Goal: Task Accomplishment & Management: Manage account settings

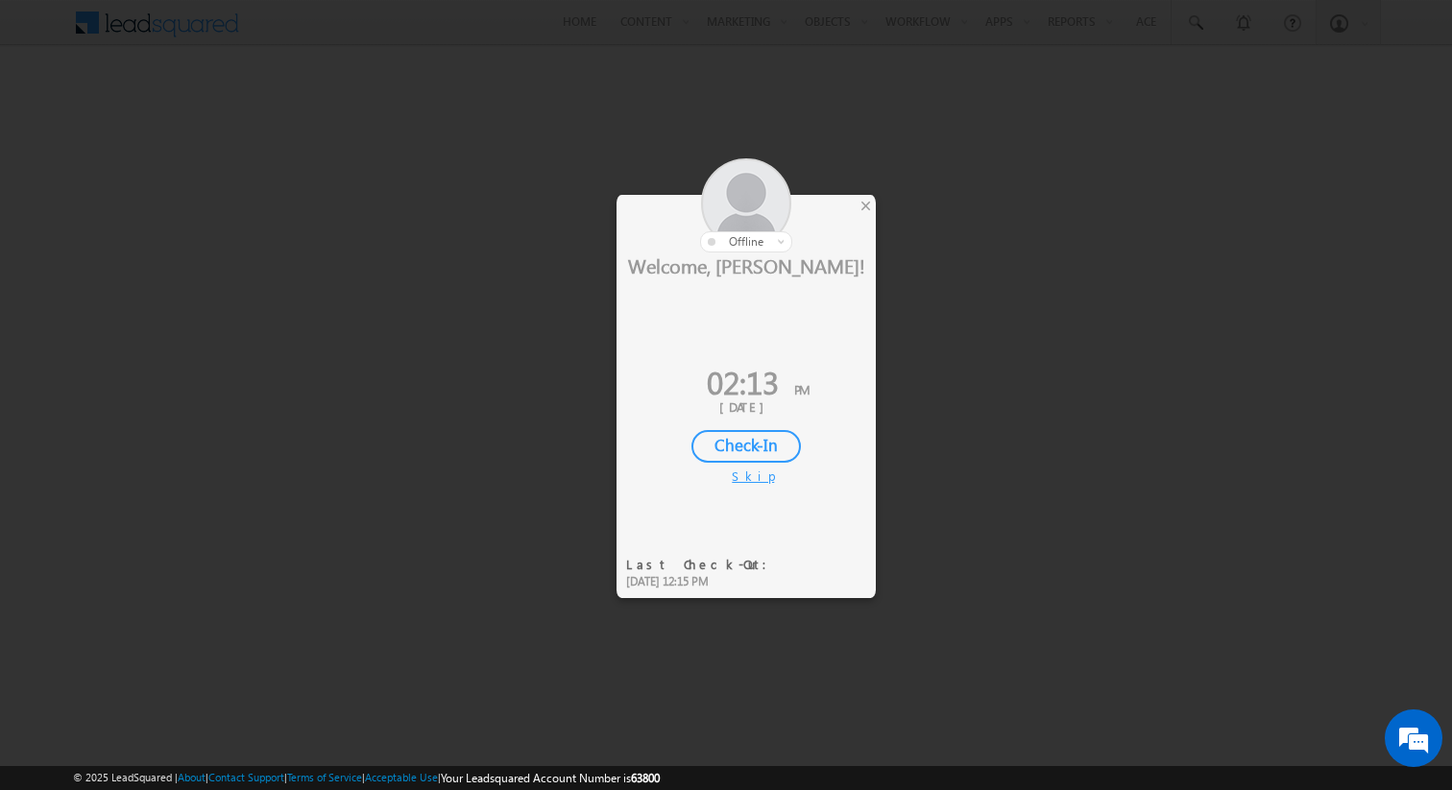
click at [743, 479] on div "Skip" at bounding box center [746, 476] width 29 height 17
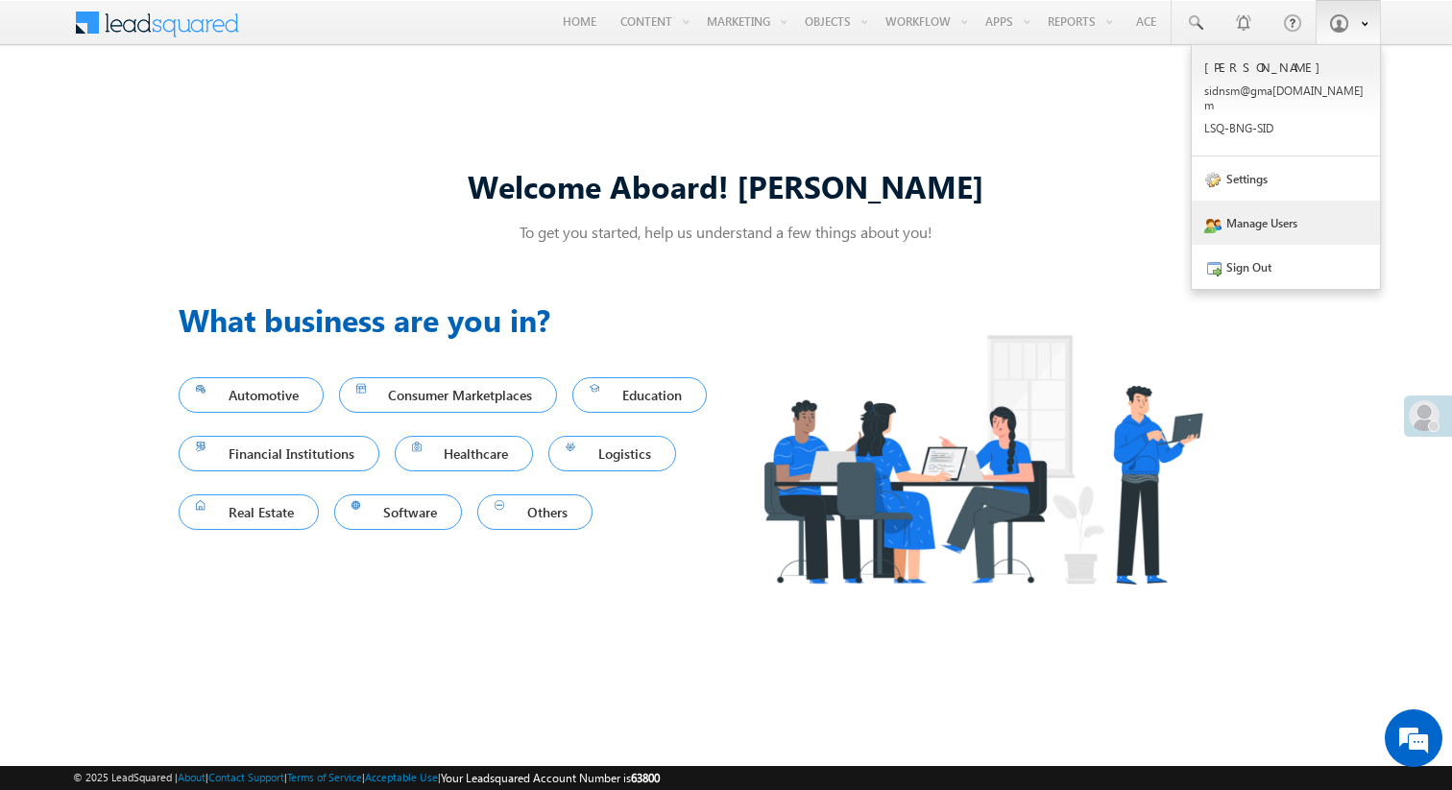
click at [1274, 207] on link "Manage Users" at bounding box center [1286, 223] width 188 height 44
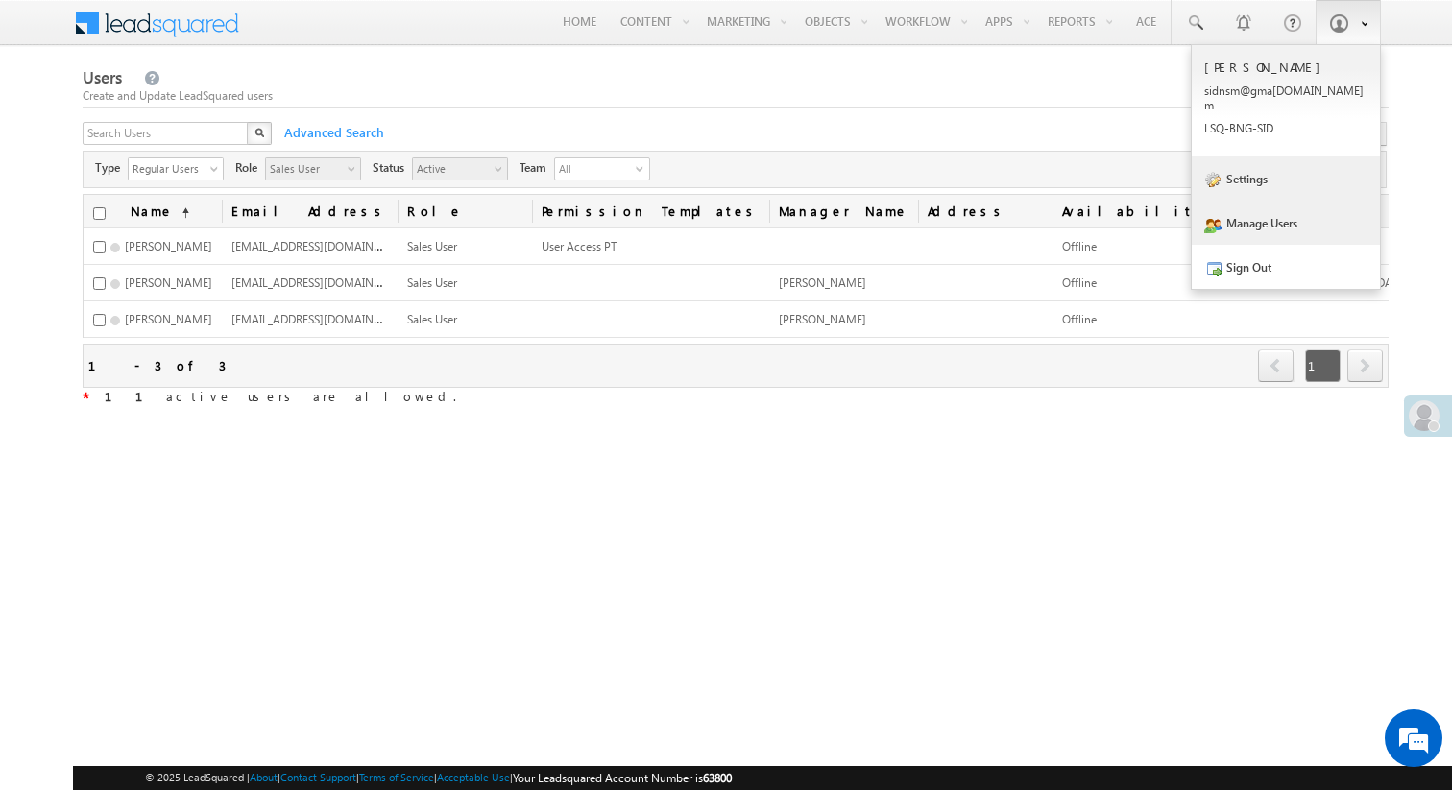
click at [1291, 165] on link "Settings" at bounding box center [1286, 179] width 188 height 44
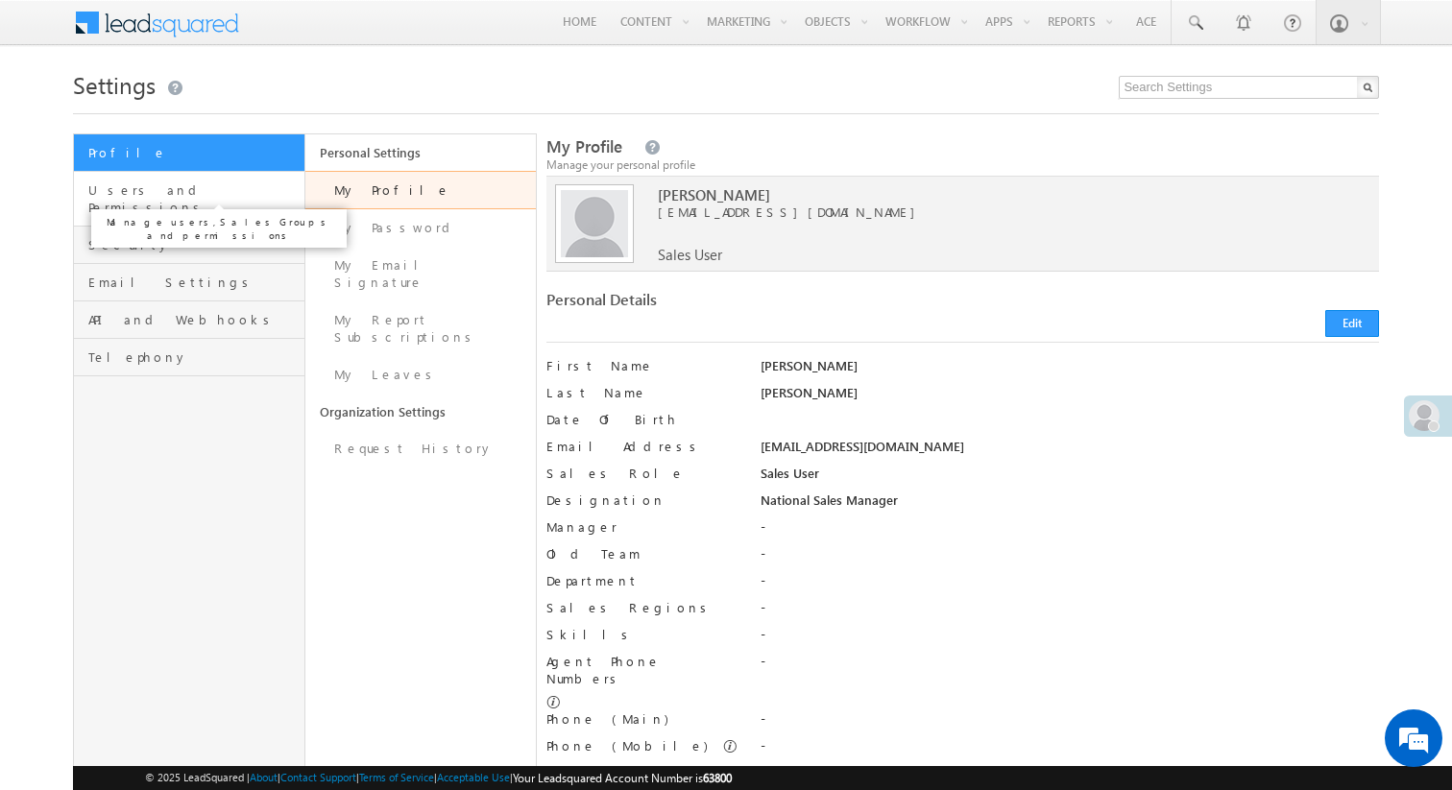
click at [232, 190] on span "Users and Permissions" at bounding box center [193, 198] width 211 height 35
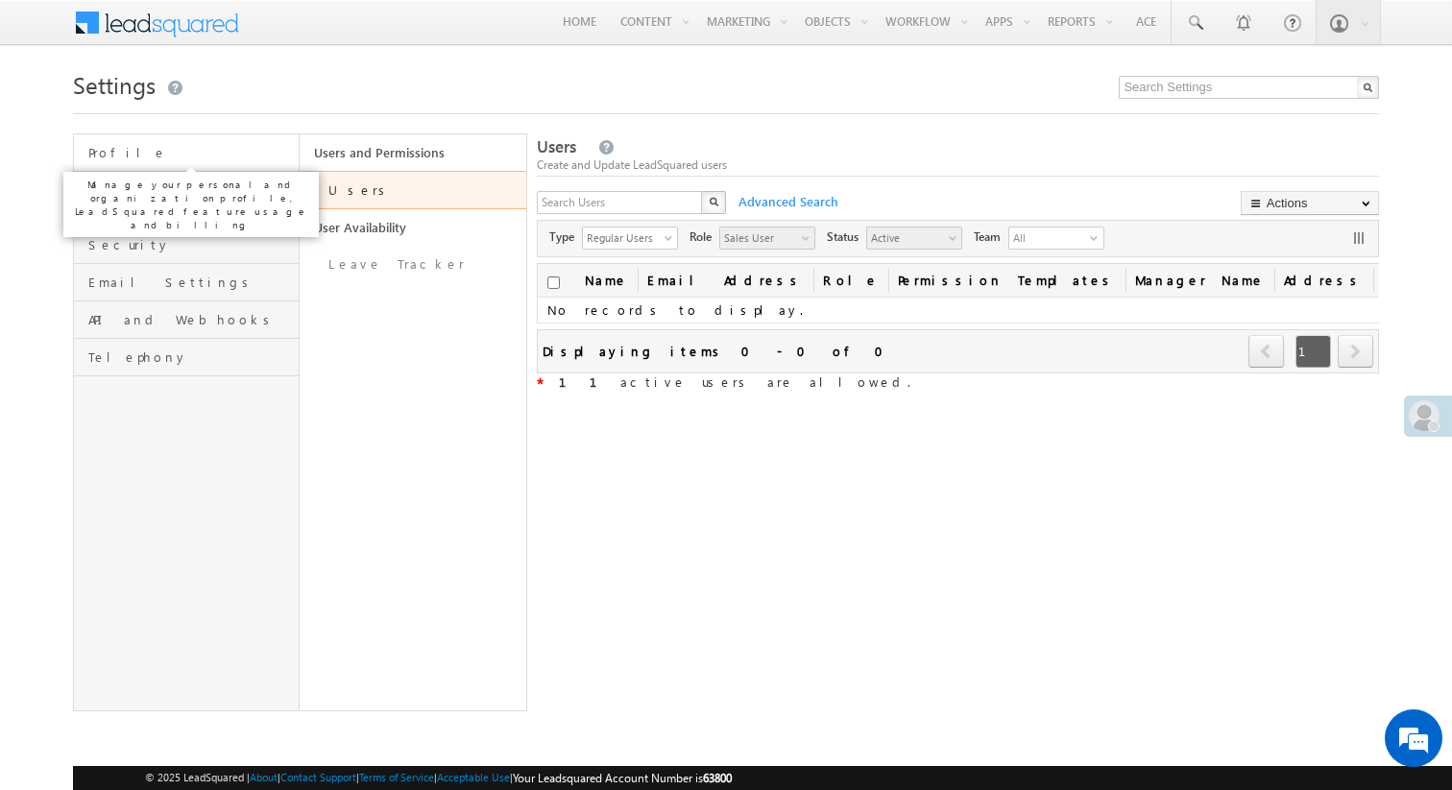
click at [200, 154] on span "Profile" at bounding box center [191, 152] width 206 height 17
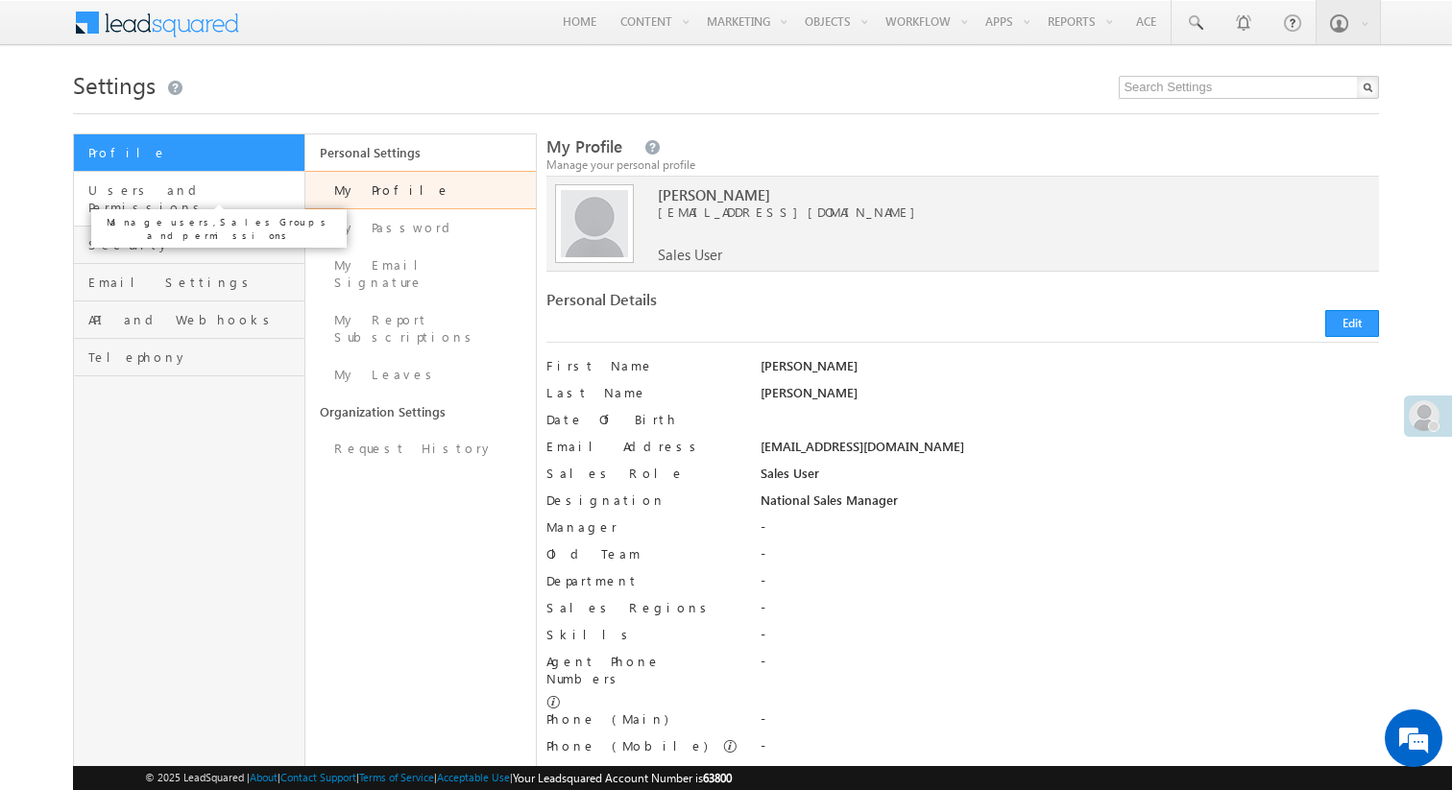
click at [204, 187] on span "Users and Permissions" at bounding box center [193, 198] width 211 height 35
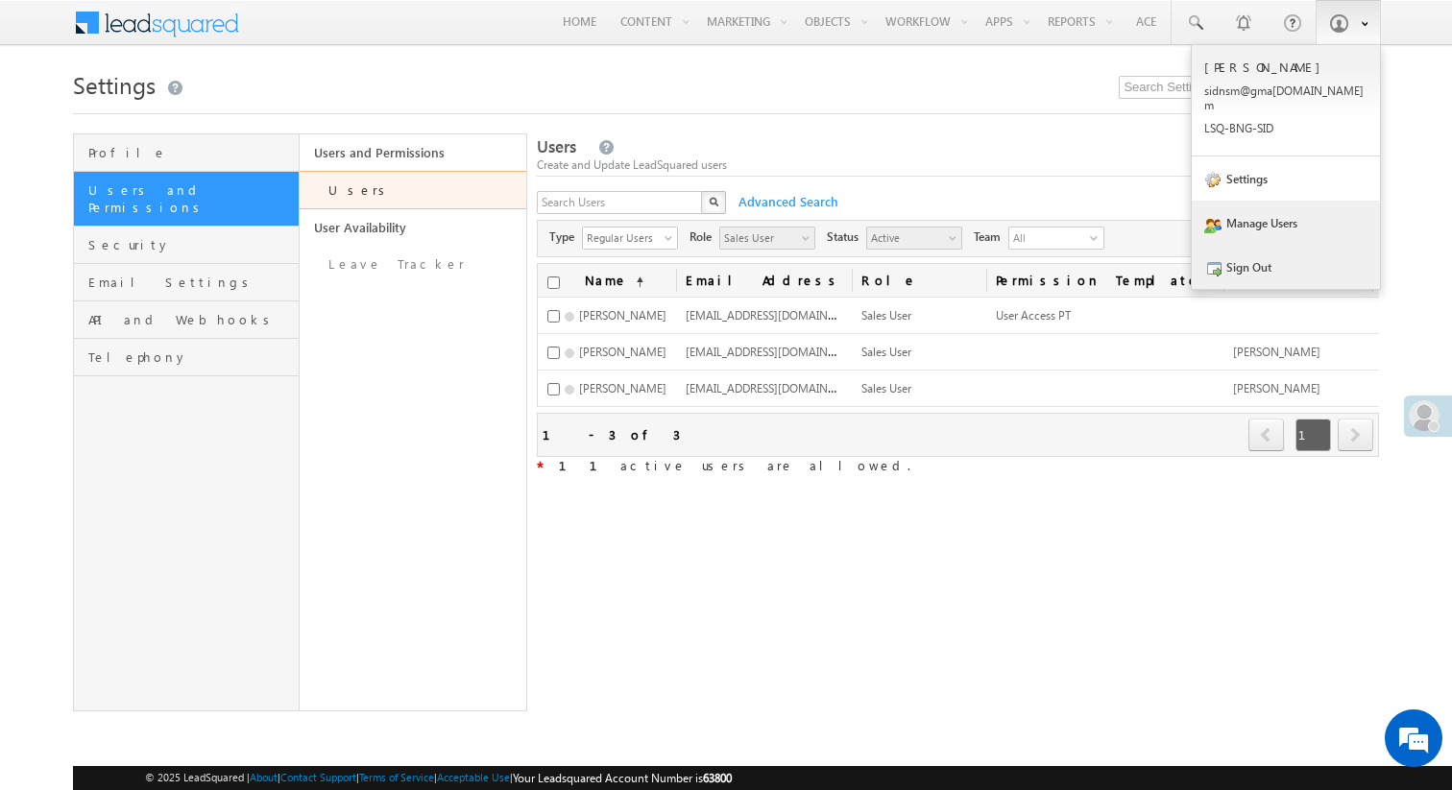
click at [1302, 250] on link "Sign Out" at bounding box center [1286, 267] width 188 height 44
